Goal: Task Accomplishment & Management: Manage account settings

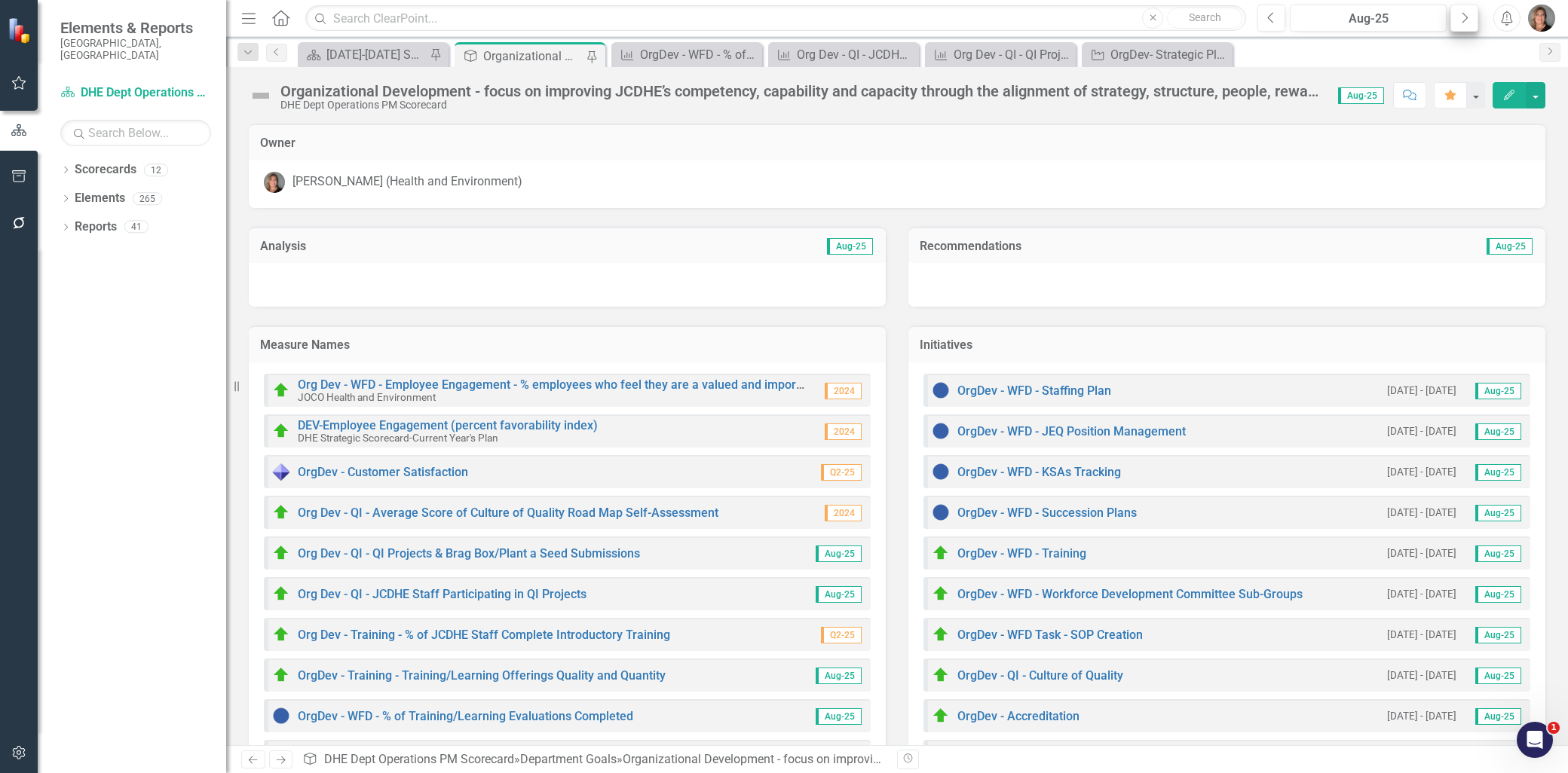
scroll to position [251, 0]
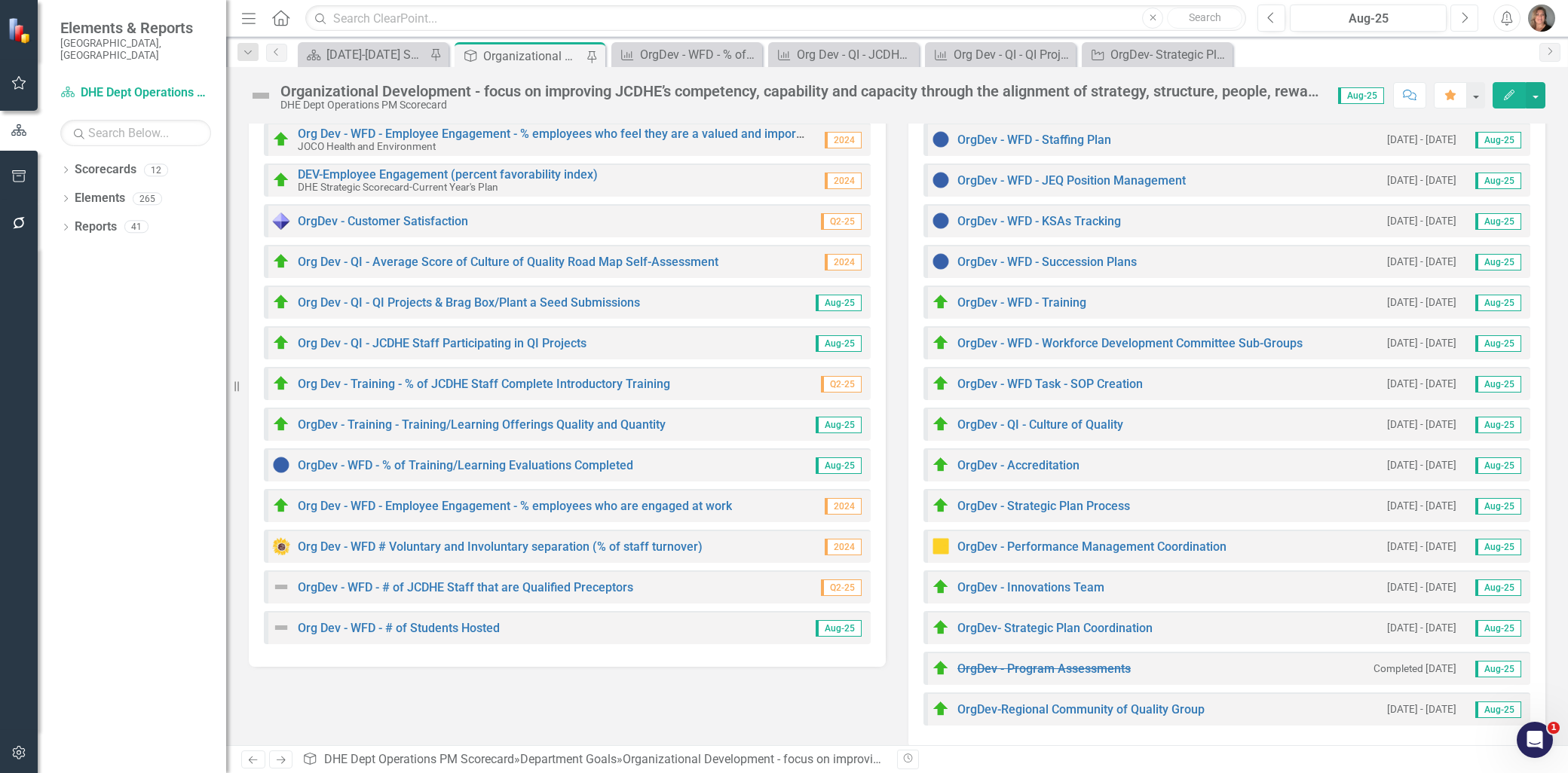
click at [1464, 23] on icon "Next" at bounding box center [1464, 18] width 8 height 13
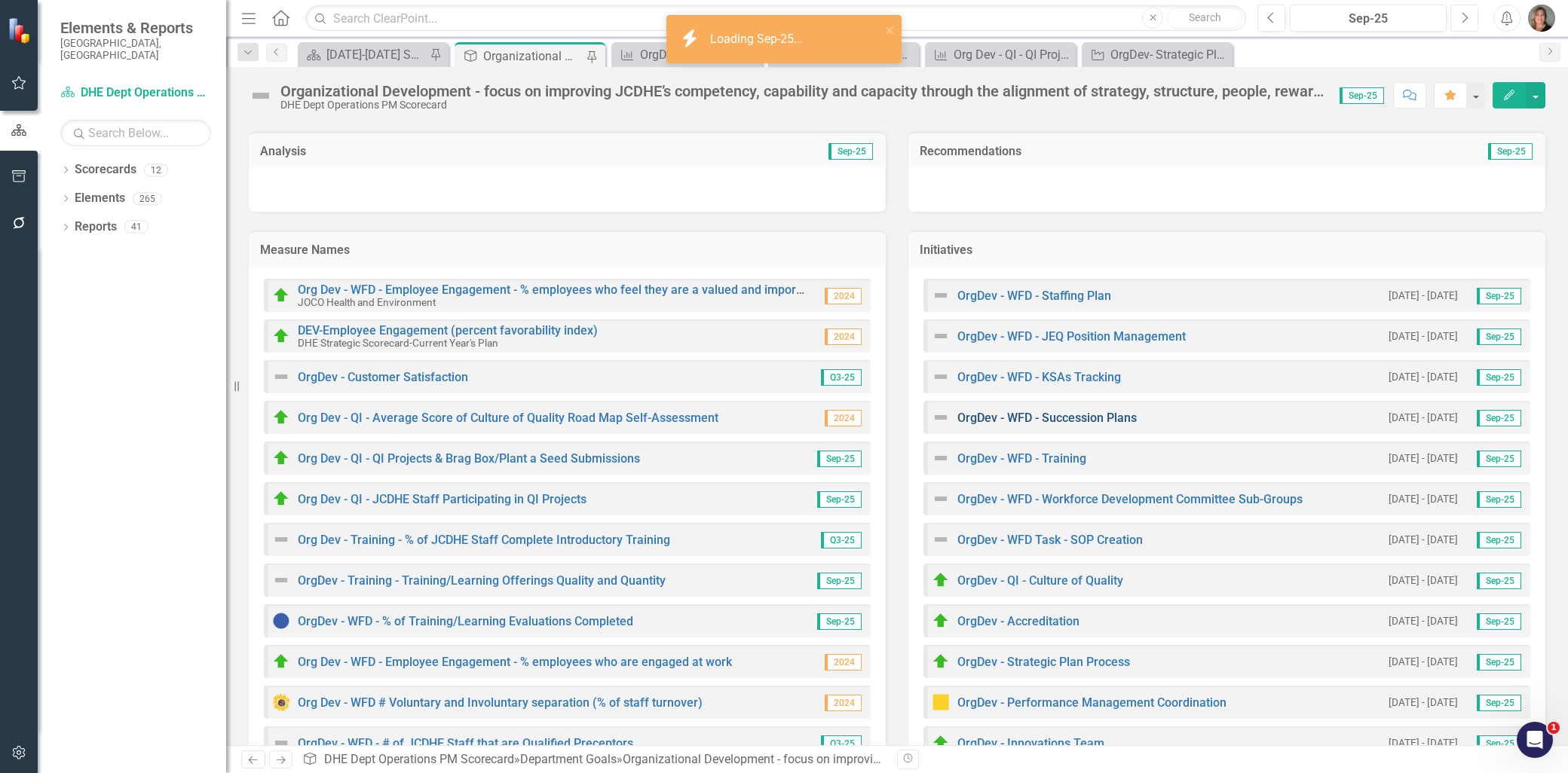
scroll to position [267, 0]
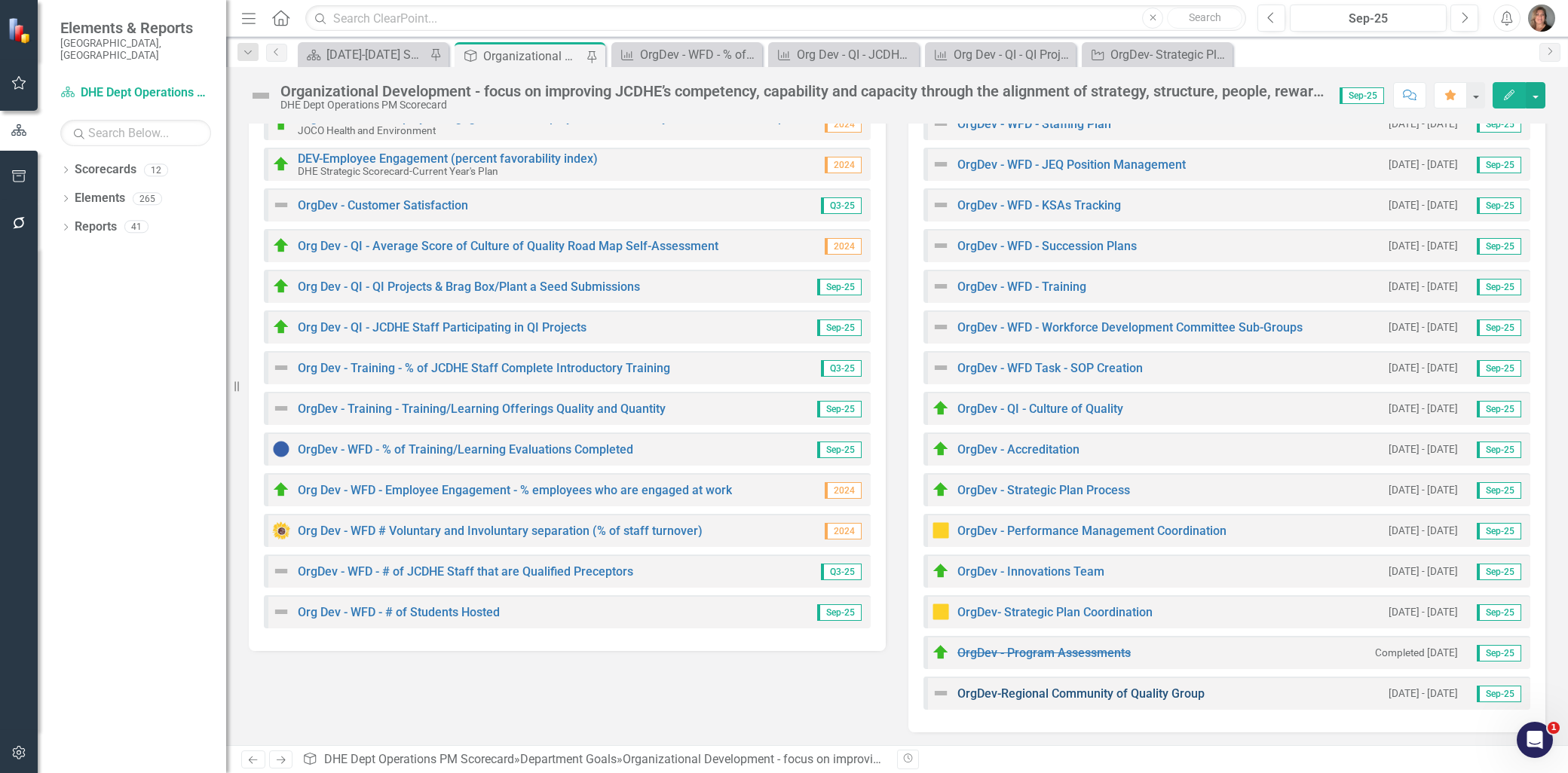
click at [995, 688] on link "OrgDev-Regional Community of Quality Group" at bounding box center [1081, 693] width 247 height 14
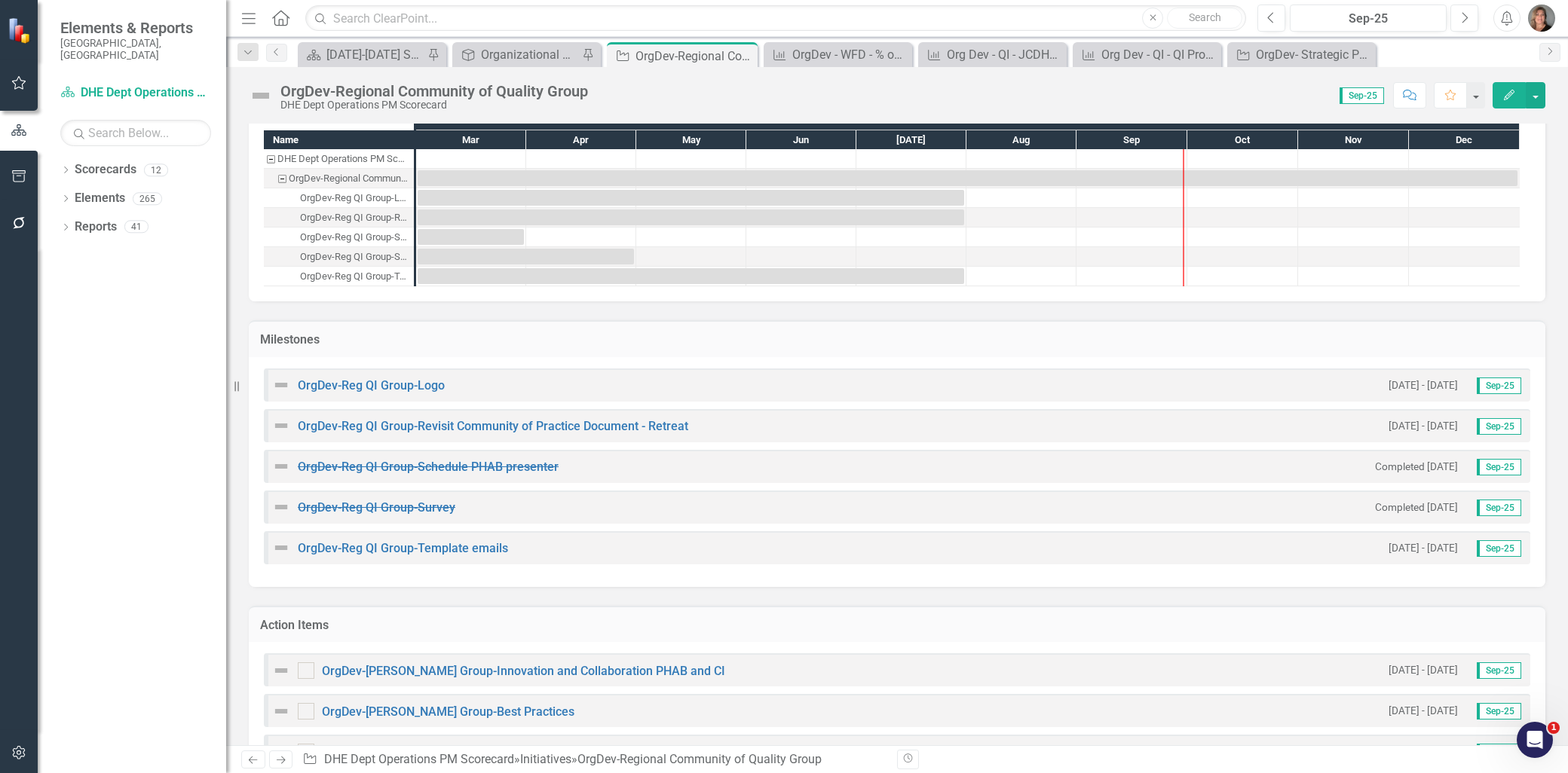
scroll to position [167, 0]
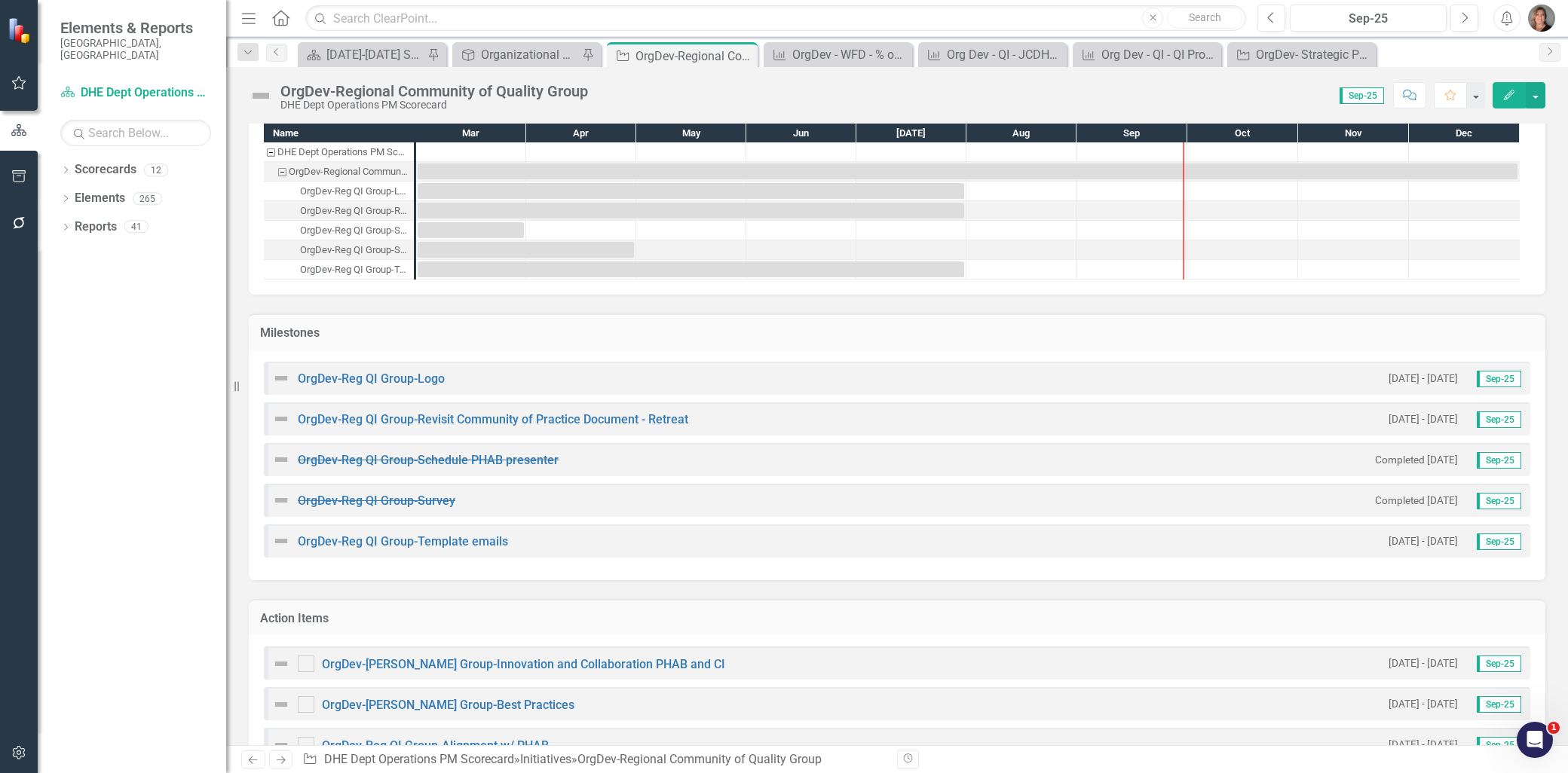
click at [264, 93] on img at bounding box center [260, 95] width 24 height 24
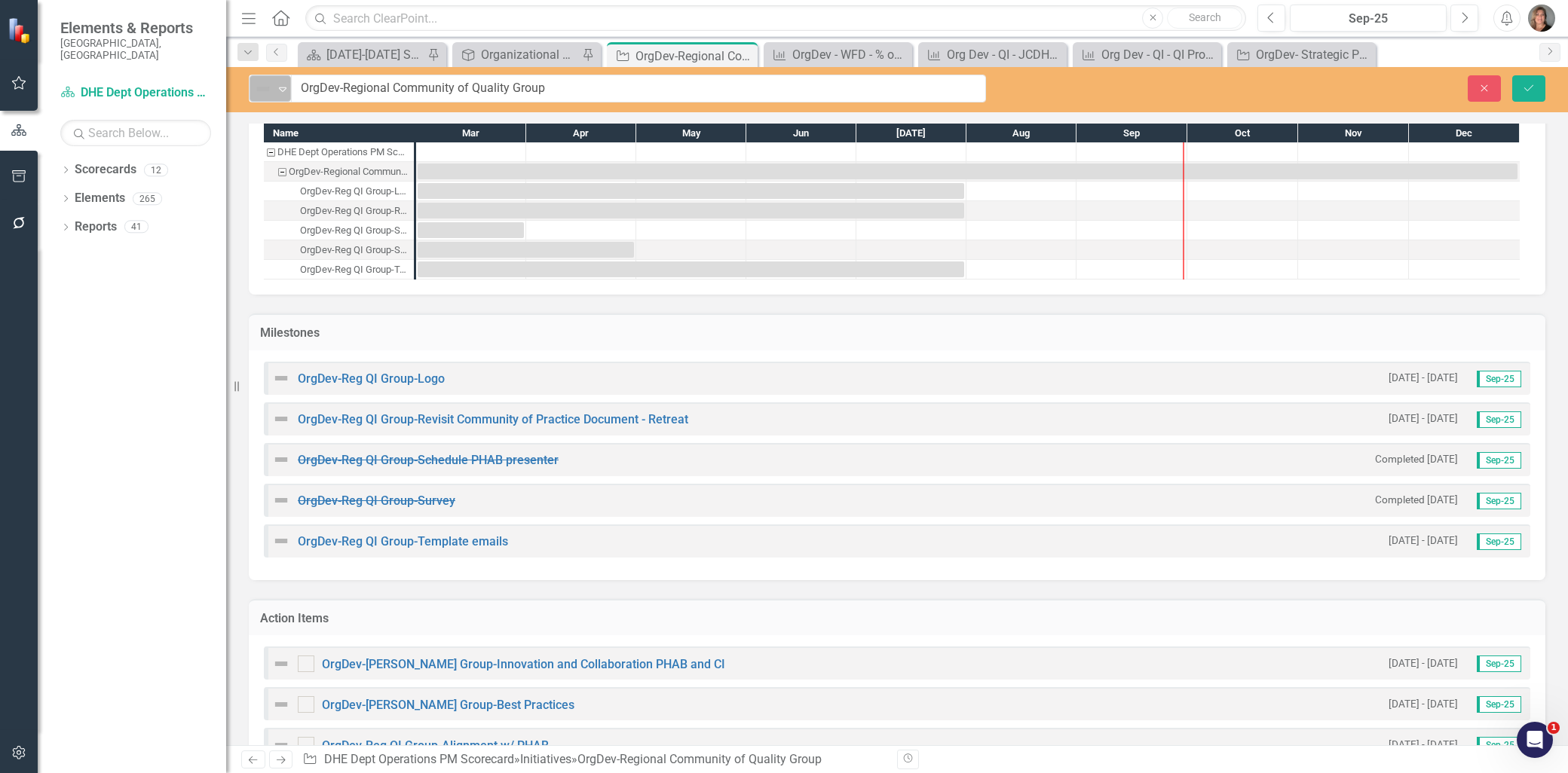
click at [279, 87] on icon "Expand" at bounding box center [282, 89] width 15 height 12
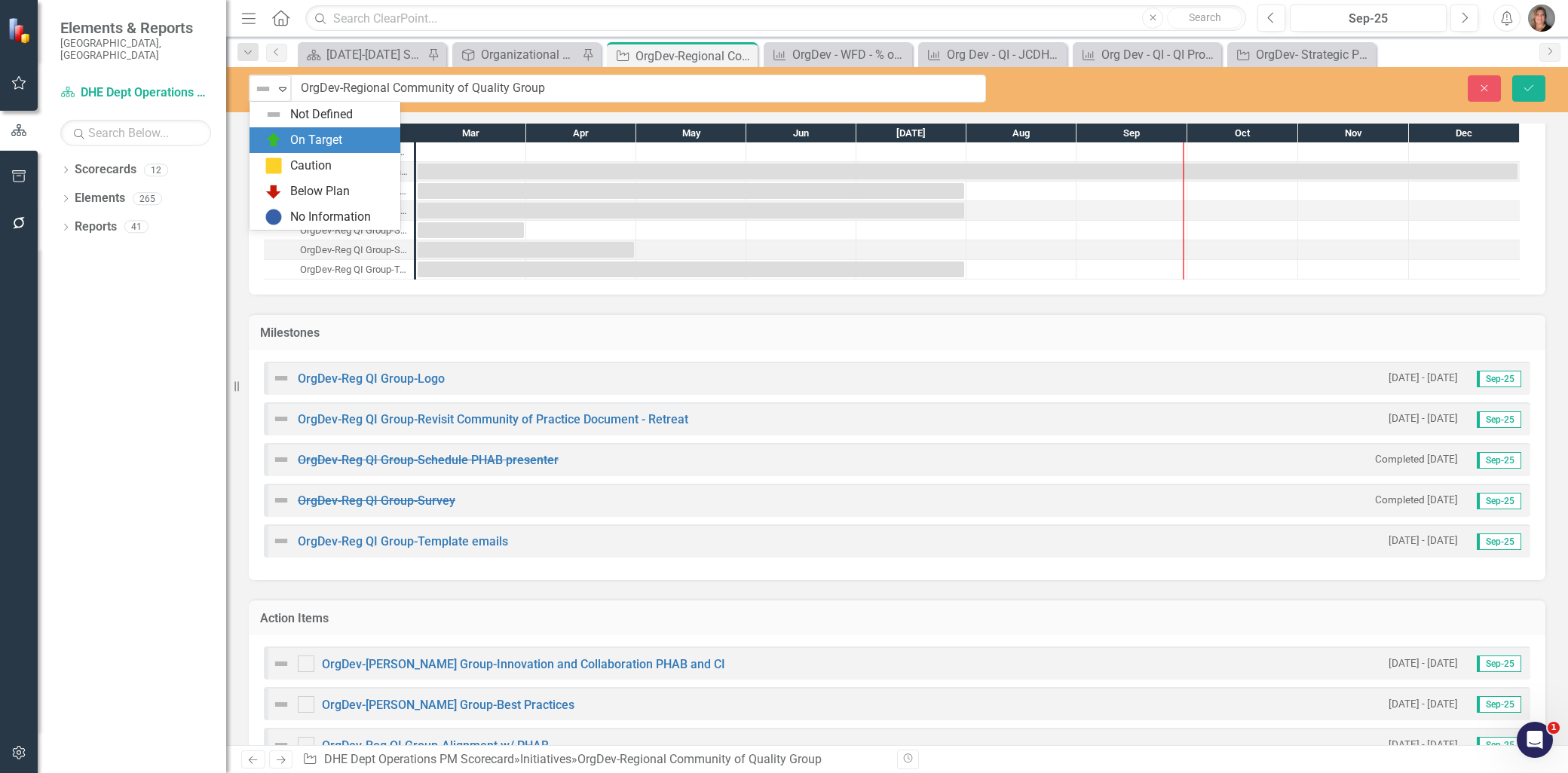
click at [285, 134] on div "On Target" at bounding box center [327, 140] width 126 height 18
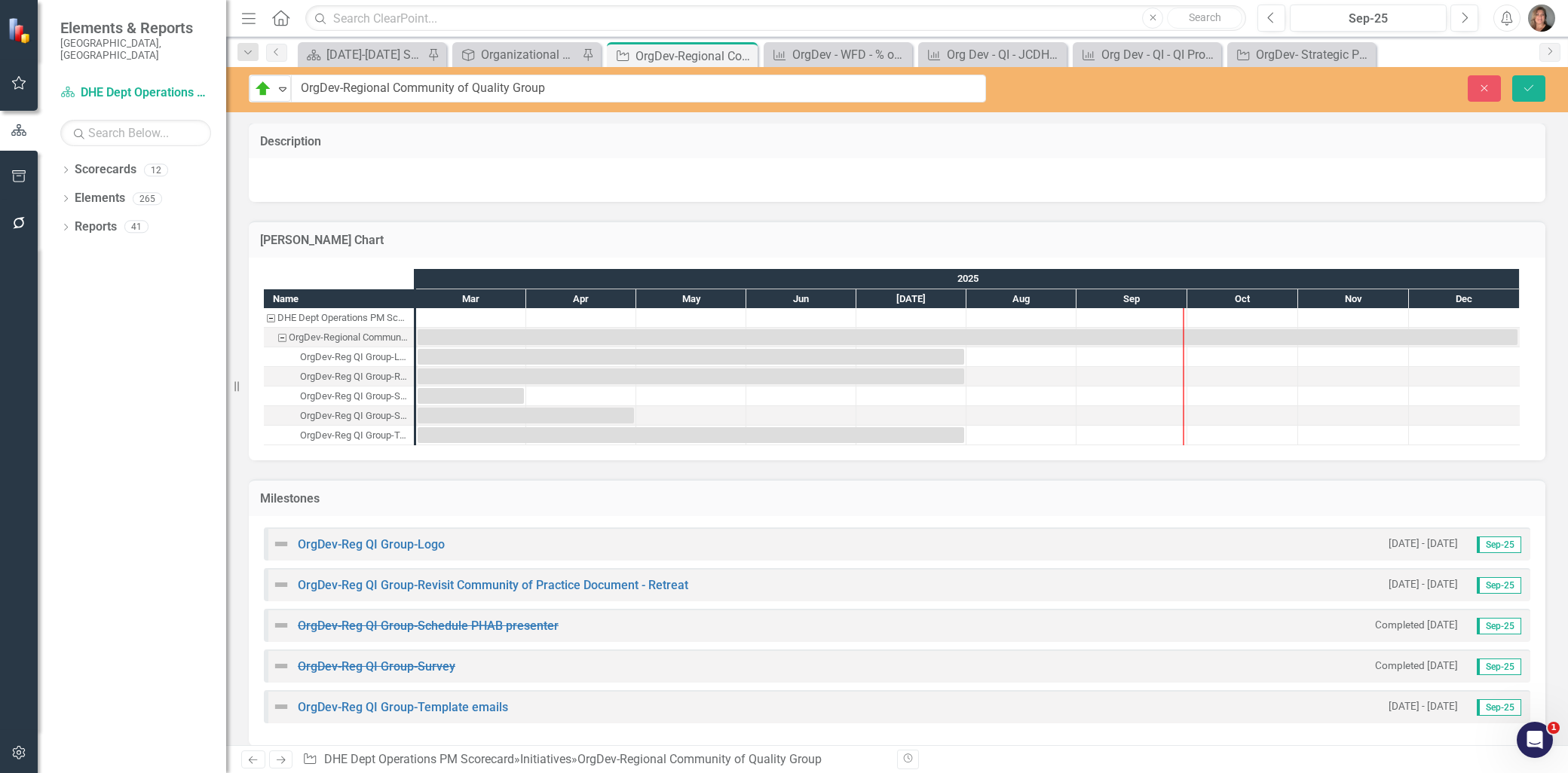
scroll to position [0, 0]
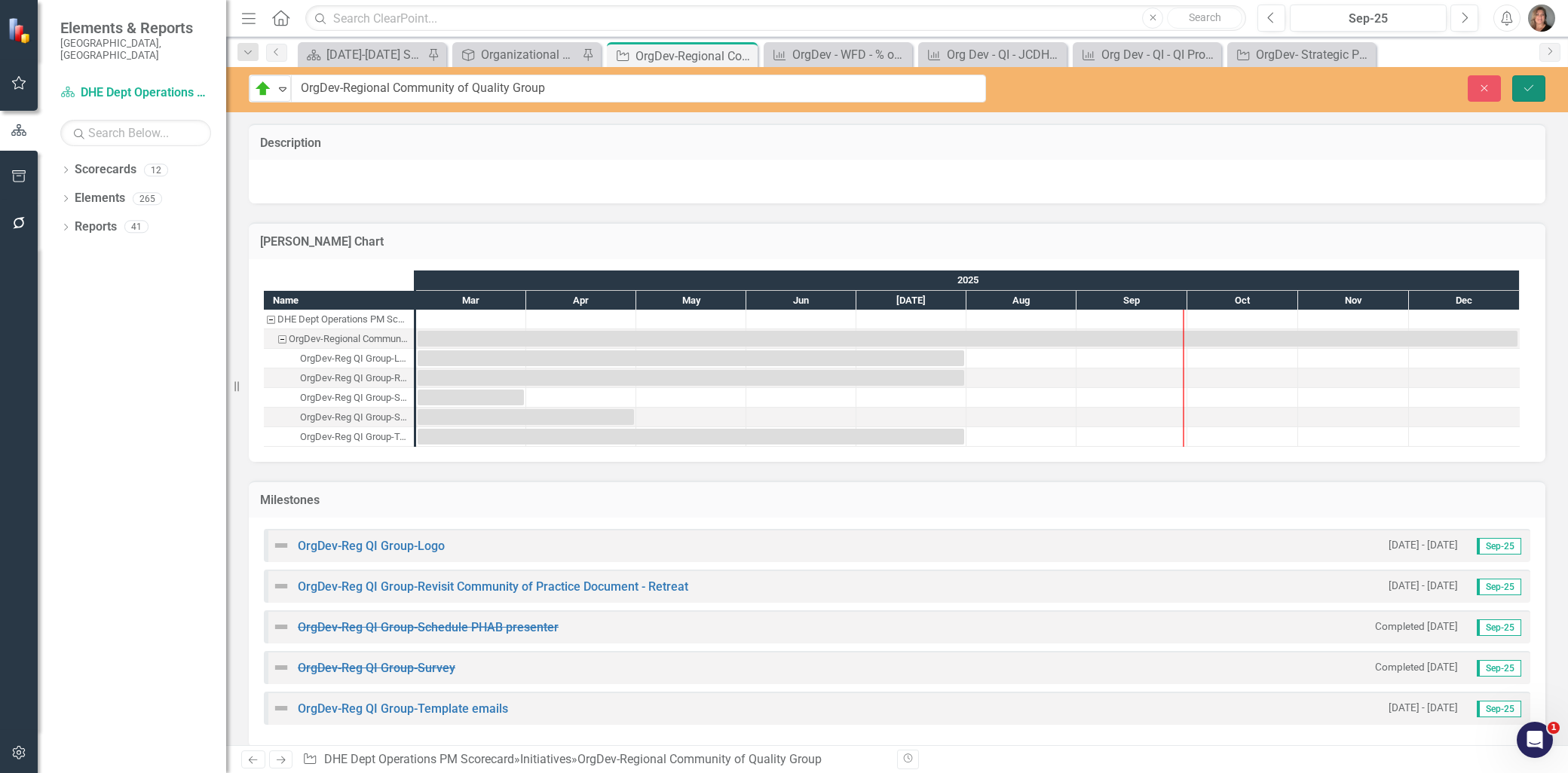
click at [1529, 88] on icon "Save" at bounding box center [1528, 88] width 13 height 11
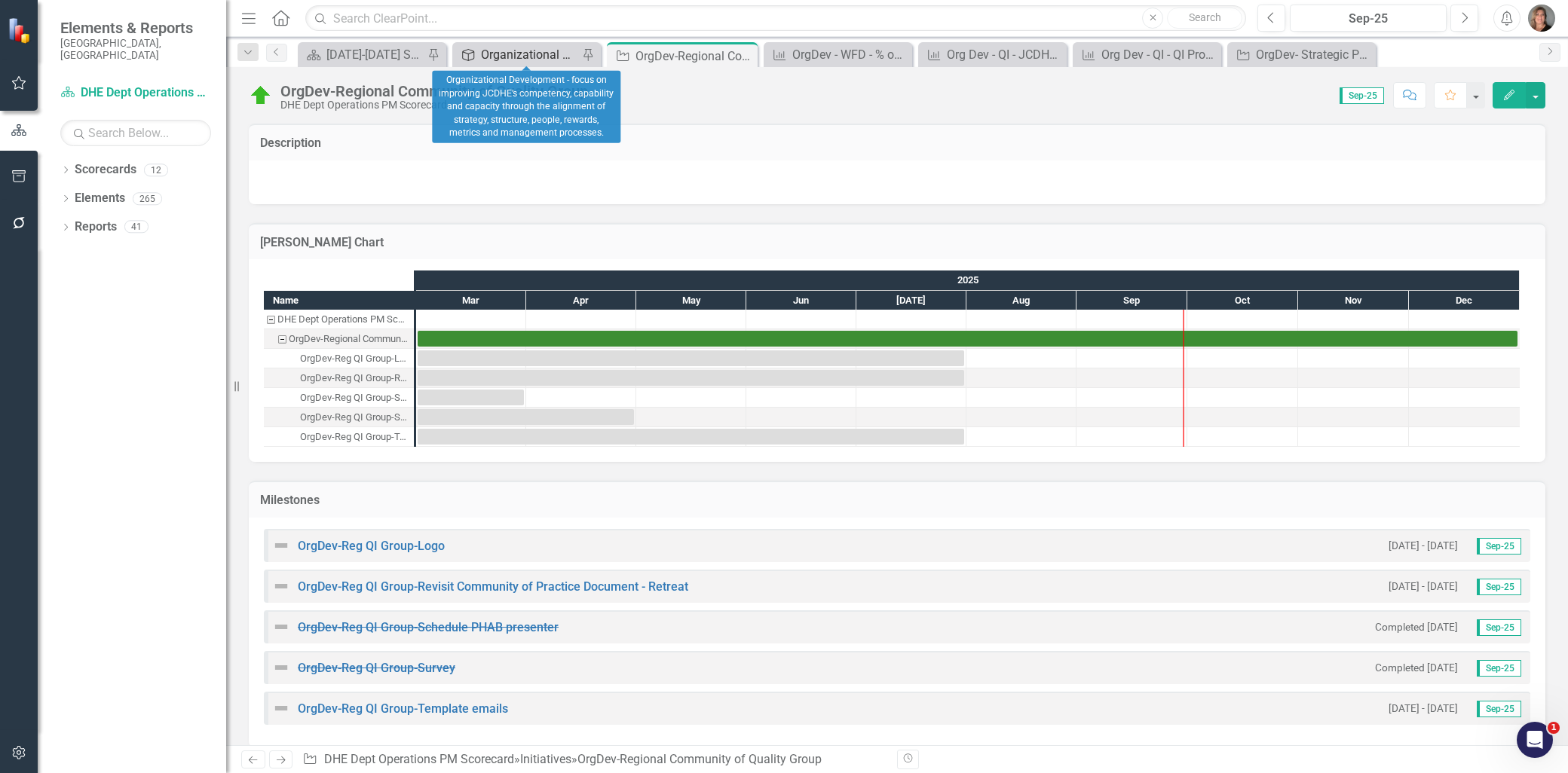
click at [546, 54] on div "Organizational Development - focus on improving JCDHE’s competency, capability …" at bounding box center [529, 54] width 97 height 19
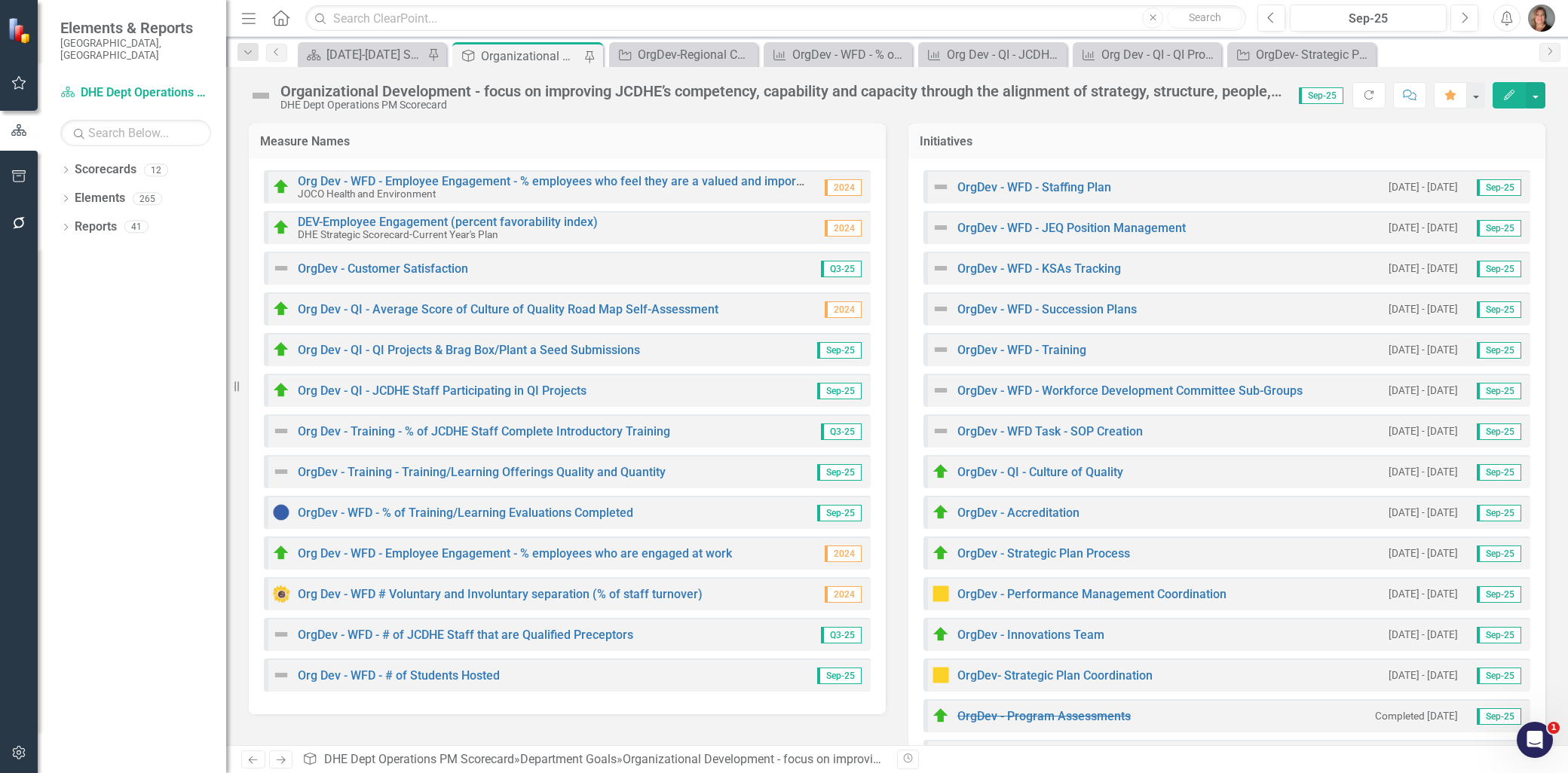
scroll to position [184, 0]
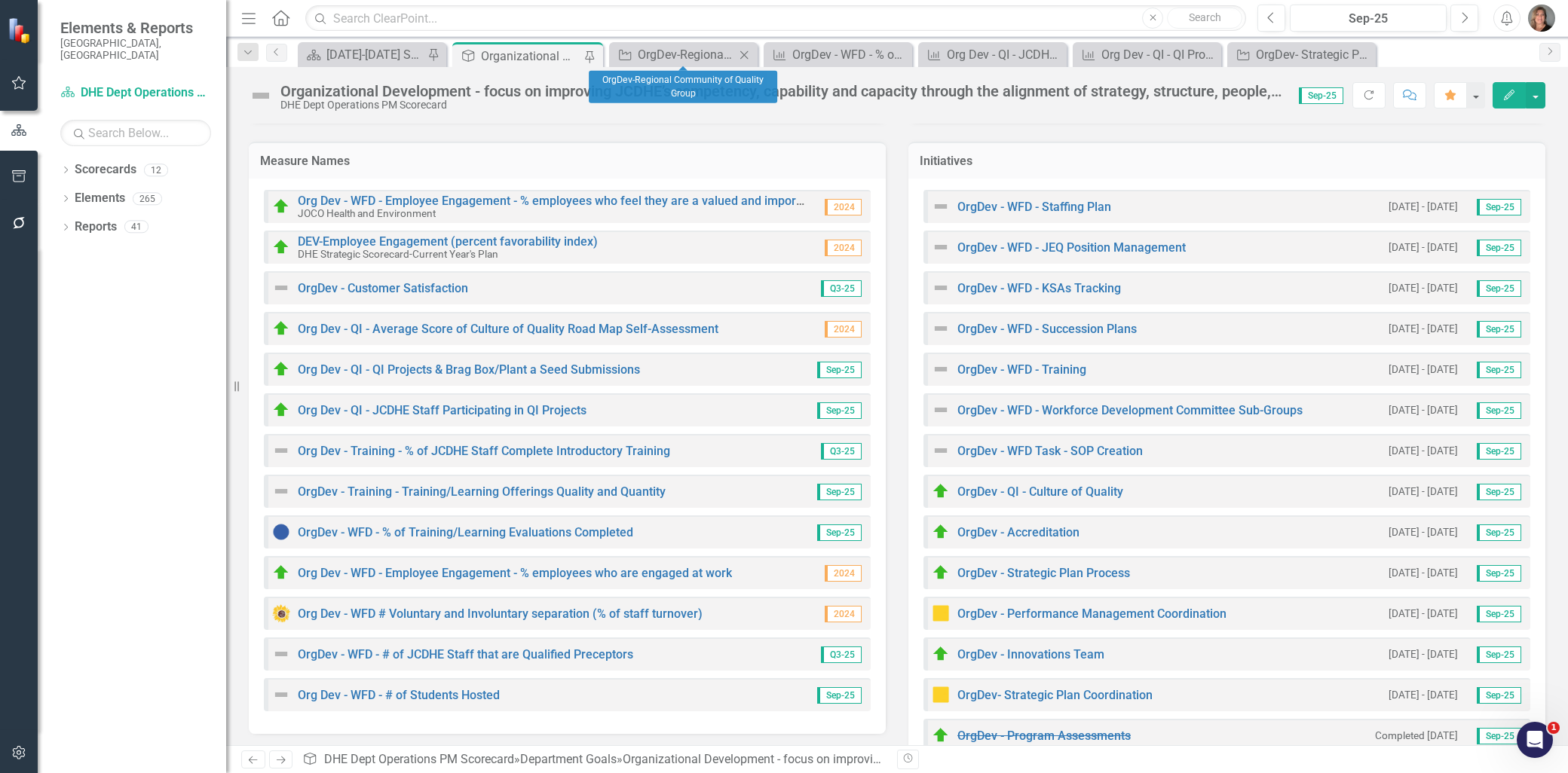
click at [745, 51] on icon "Close" at bounding box center [743, 55] width 15 height 12
click at [748, 51] on icon "Close" at bounding box center [748, 55] width 15 height 12
click at [0, 0] on icon "Close" at bounding box center [0, 0] width 0 height 0
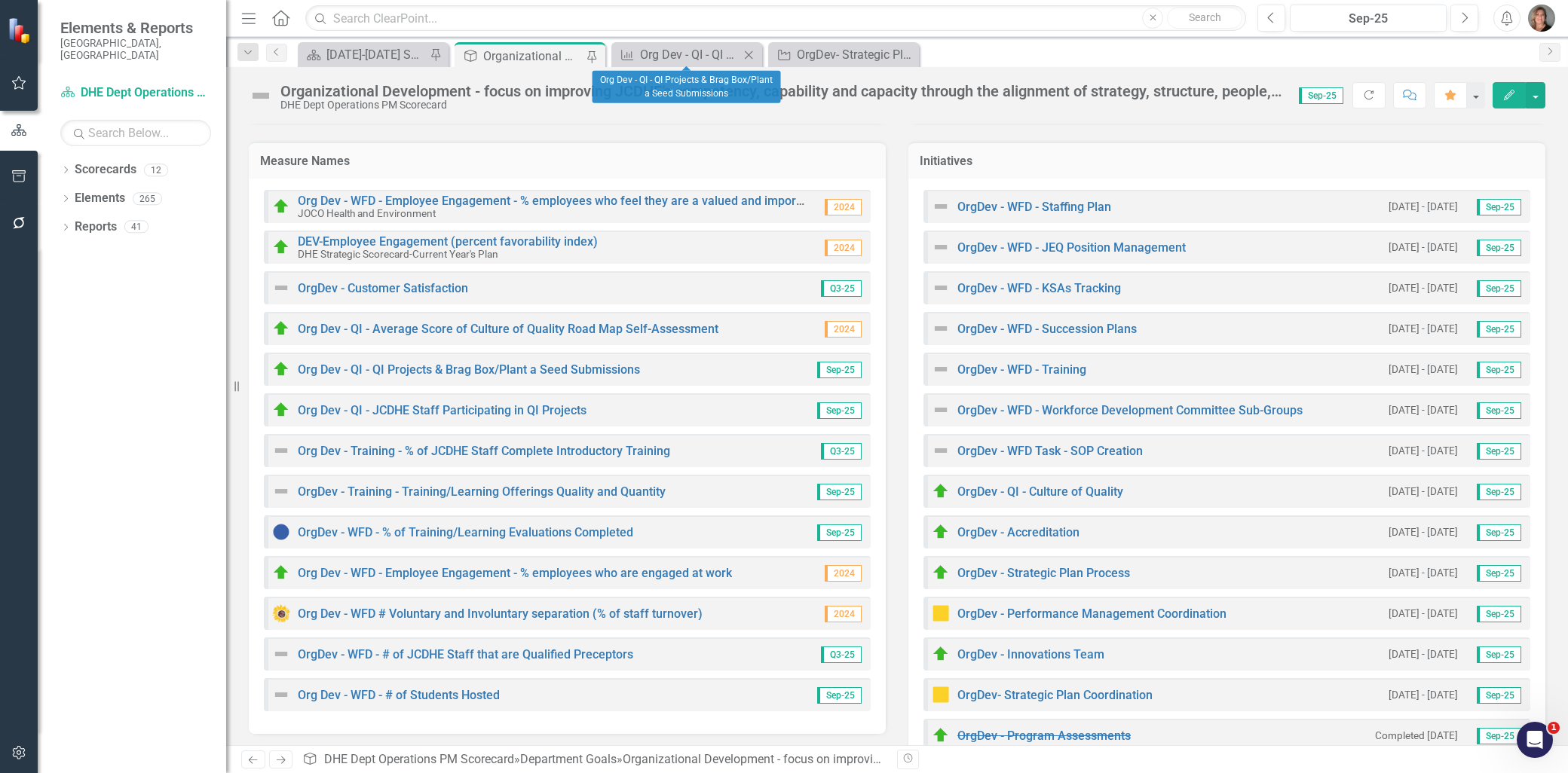
click at [748, 49] on icon "Close" at bounding box center [748, 55] width 15 height 12
click at [0, 0] on icon "Close" at bounding box center [0, 0] width 0 height 0
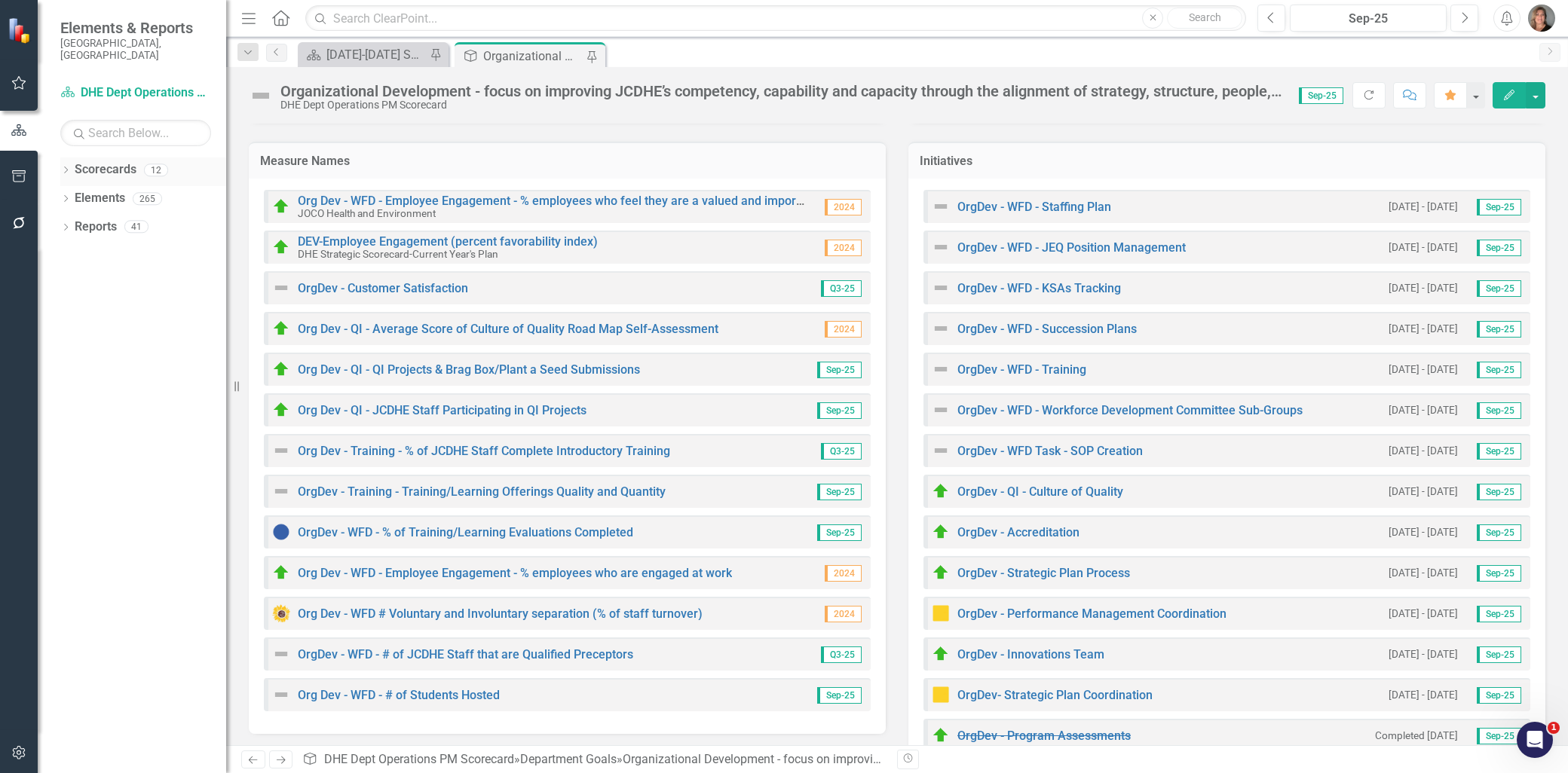
click at [62, 167] on icon "Dropdown" at bounding box center [65, 171] width 11 height 8
click at [69, 193] on icon "Dropdown" at bounding box center [73, 198] width 11 height 9
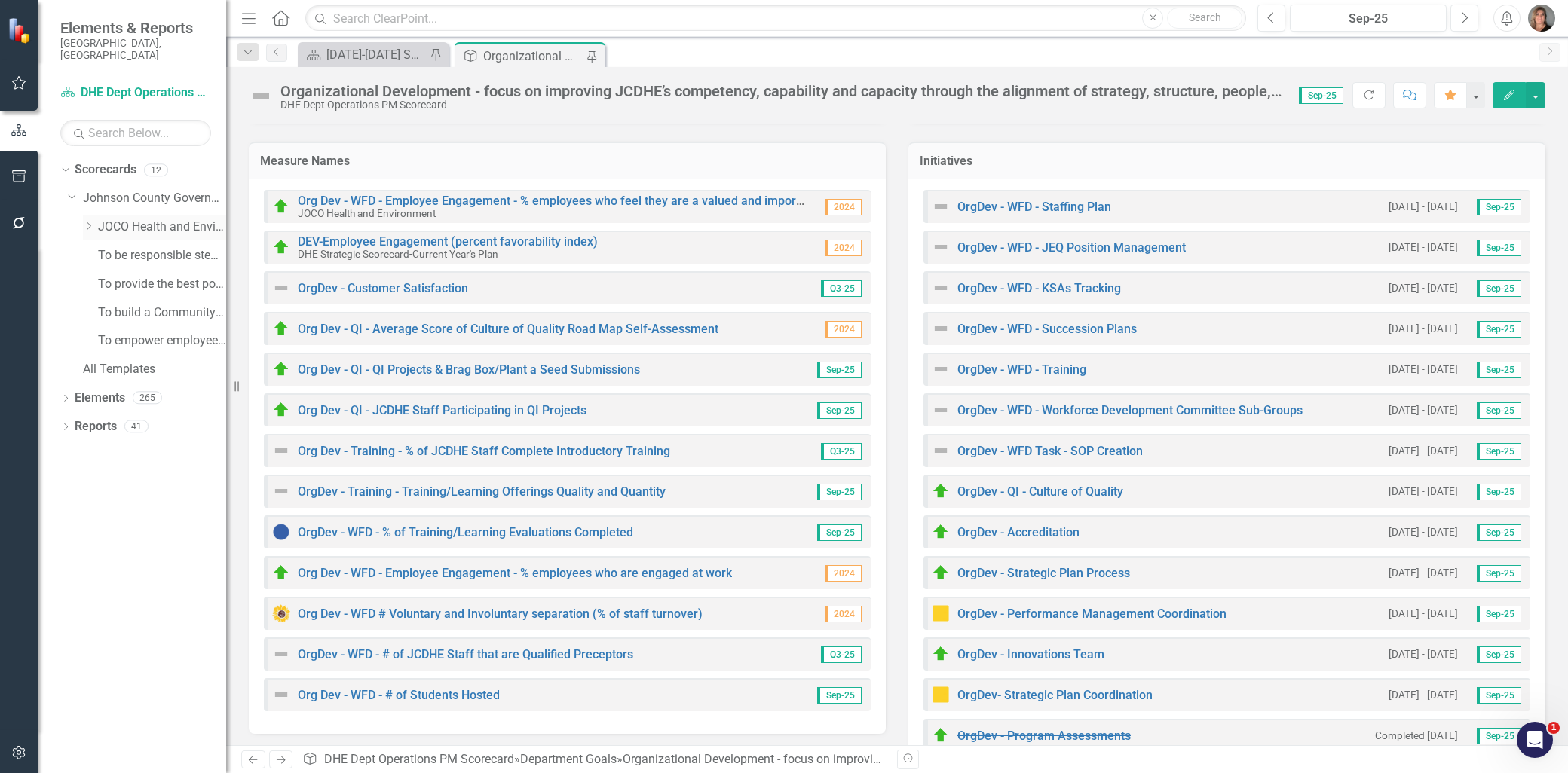
click at [87, 222] on icon "Dropdown" at bounding box center [88, 226] width 11 height 9
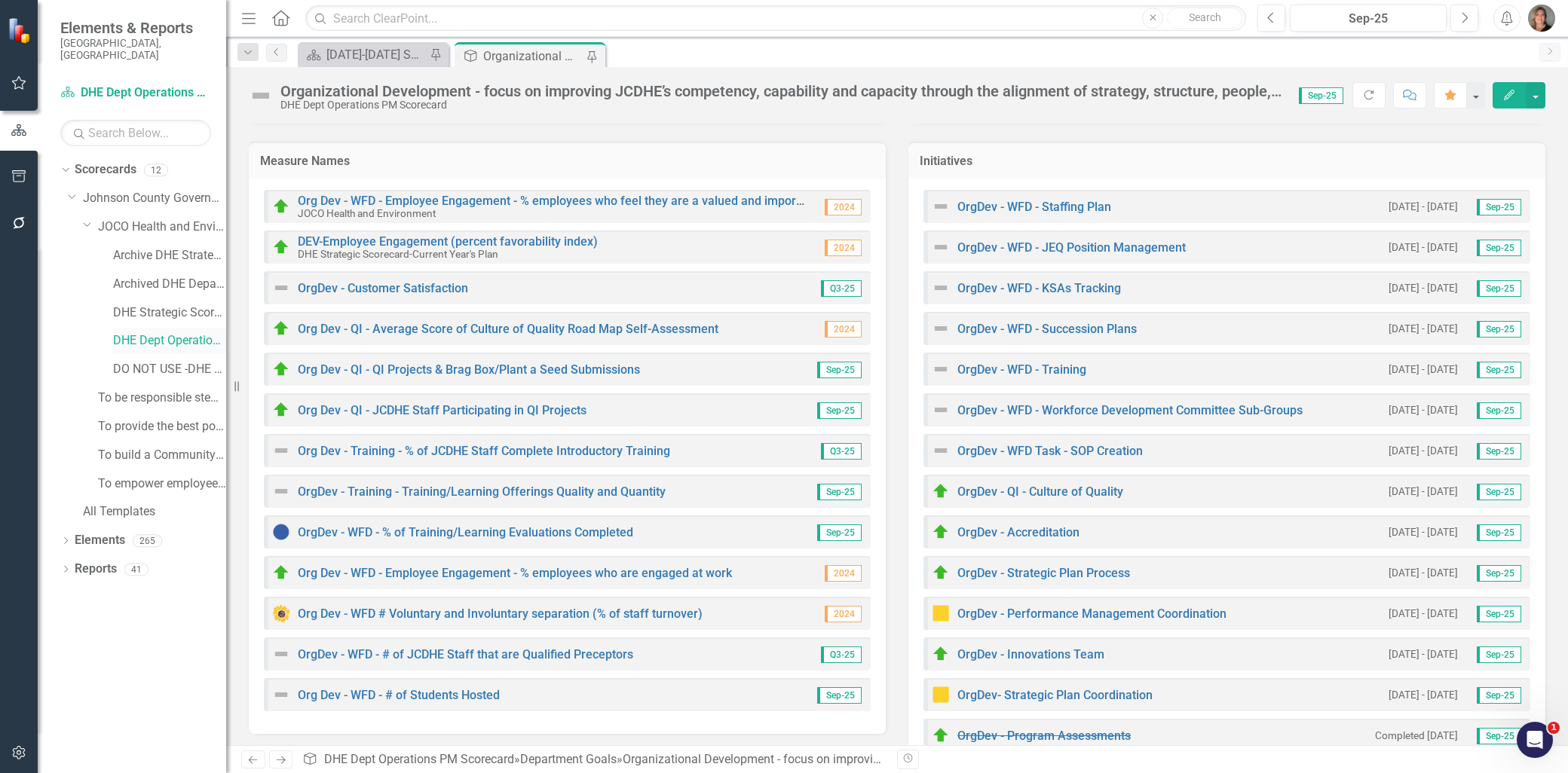
click at [158, 332] on link "DHE Dept Operations PM Scorecard" at bounding box center [170, 341] width 113 height 18
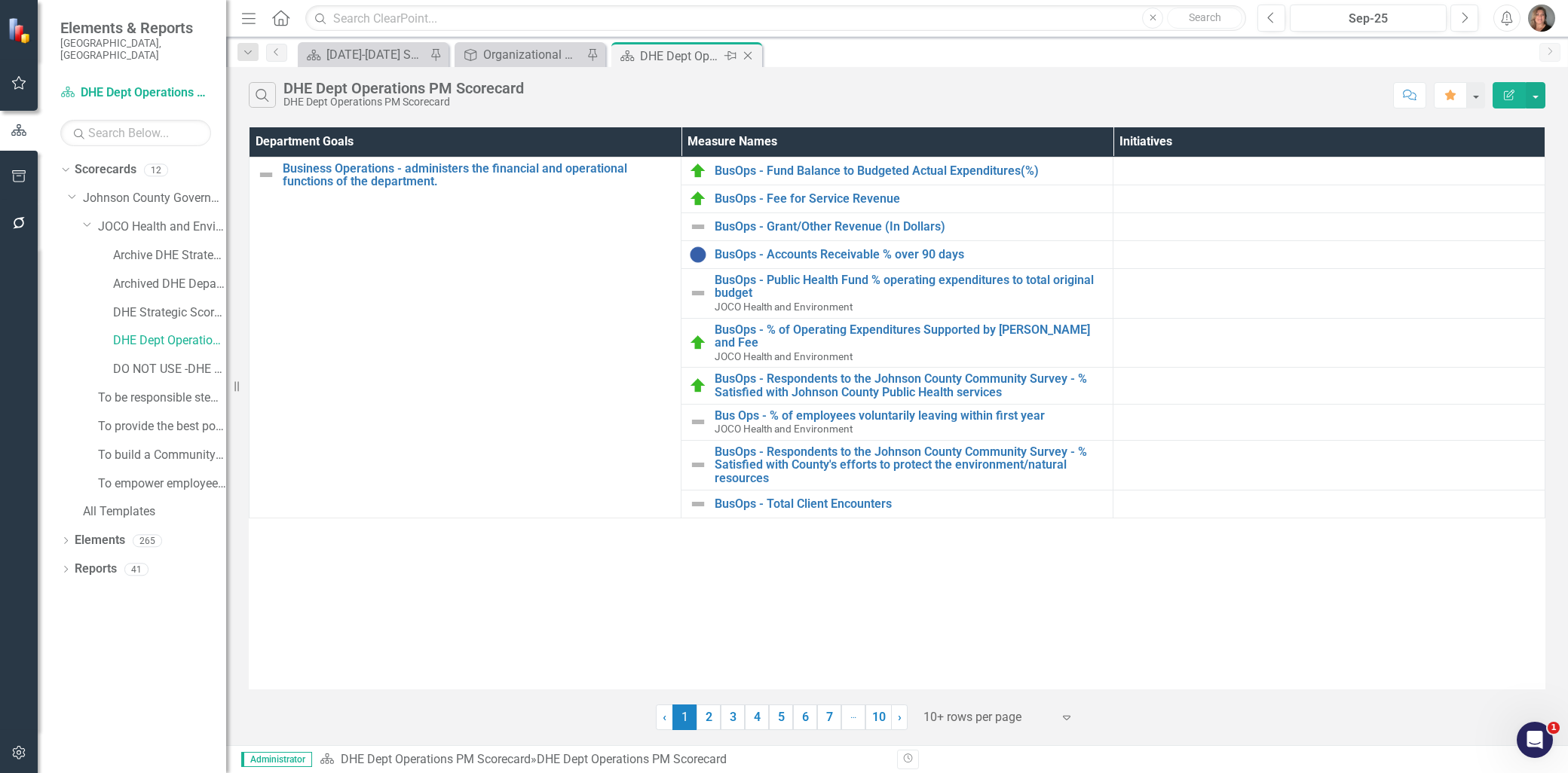
click at [731, 57] on icon "Pin" at bounding box center [731, 56] width 12 height 15
click at [873, 49] on div "Scorecard [DATE]-[DATE] SP - Current Year Annual Plan Report Pin Department Goa…" at bounding box center [912, 54] width 1237 height 24
click at [705, 720] on link "2" at bounding box center [708, 716] width 24 height 26
